Goal: Task Accomplishment & Management: Use online tool/utility

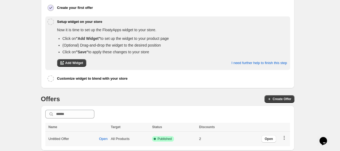
click at [284, 138] on icon "button" at bounding box center [284, 138] width 1 height 1
click at [284, 118] on div "Open" at bounding box center [288, 116] width 26 height 12
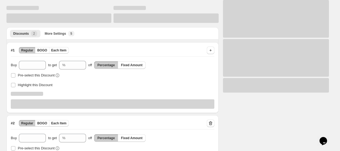
scroll to position [60, 0]
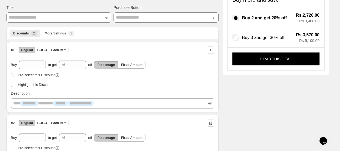
click at [44, 75] on span "Pre-select this Discount" at bounding box center [36, 75] width 37 height 4
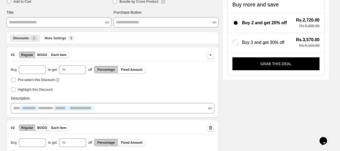
scroll to position [0, 0]
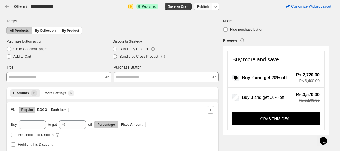
click at [202, 6] on span "Publish" at bounding box center [203, 6] width 12 height 4
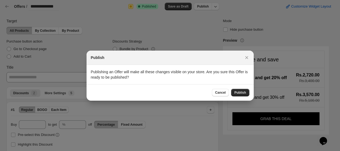
click at [238, 93] on span "Publish" at bounding box center [240, 93] width 12 height 4
